Goal: Task Accomplishment & Management: Manage account settings

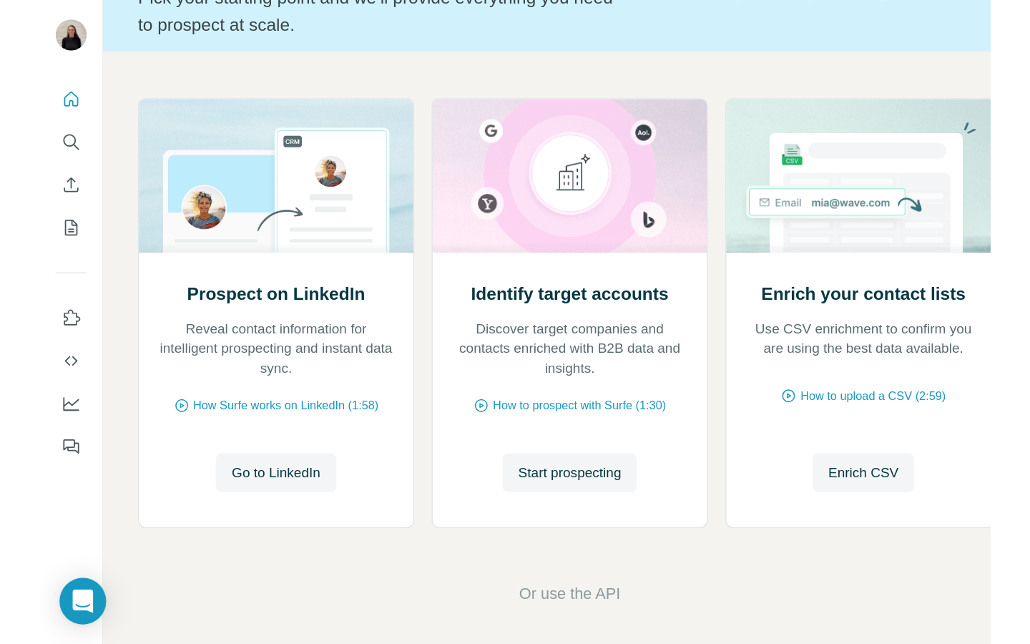
scroll to position [112, 0]
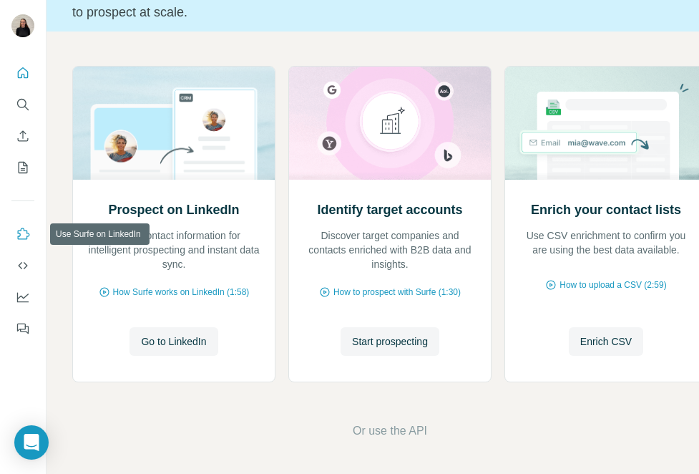
click at [23, 230] on icon "Use Surfe on LinkedIn" at bounding box center [23, 234] width 14 height 14
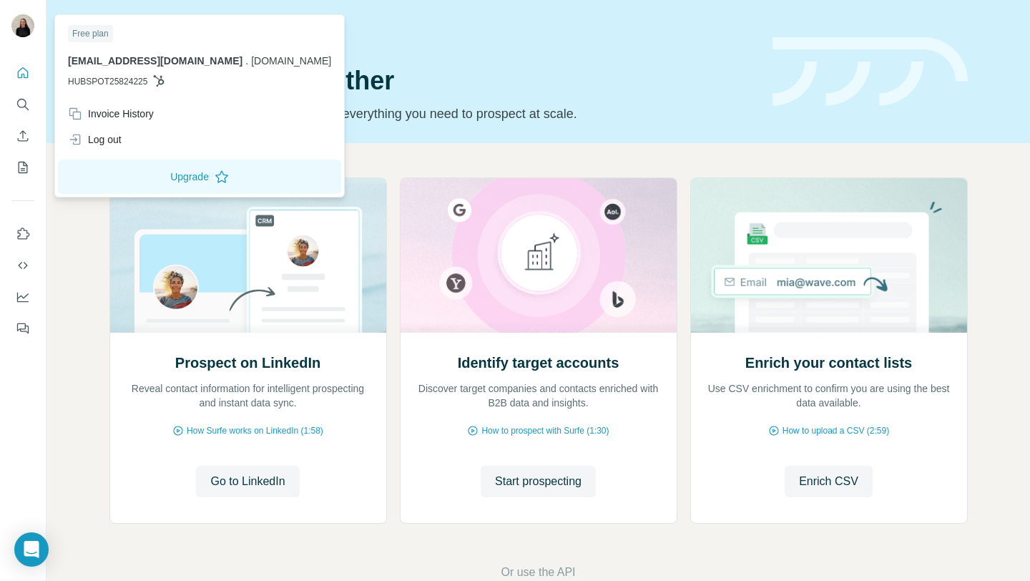
click at [24, 30] on img at bounding box center [22, 25] width 23 height 23
click at [119, 116] on div "Invoice History" at bounding box center [111, 114] width 86 height 14
click at [279, 57] on div "Quick start Let’s prospect together Pick your starting point and we’ll provide …" at bounding box center [432, 71] width 646 height 104
